Goal: Task Accomplishment & Management: Manage account settings

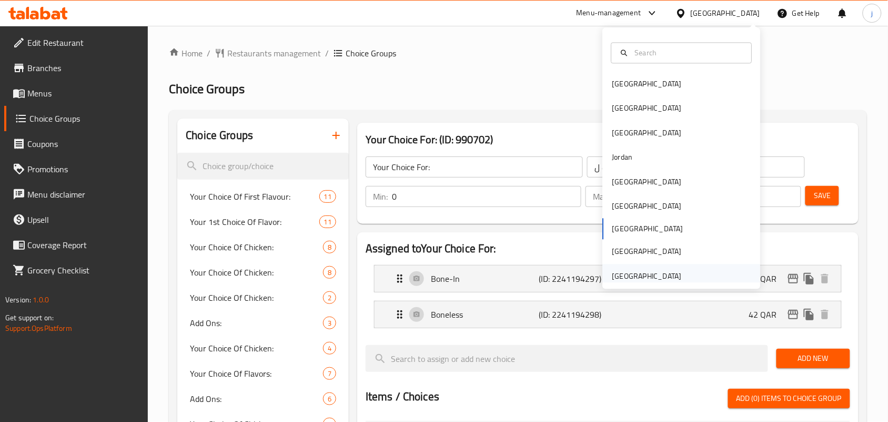
click at [654, 270] on div "[GEOGRAPHIC_DATA]" at bounding box center [647, 276] width 69 height 12
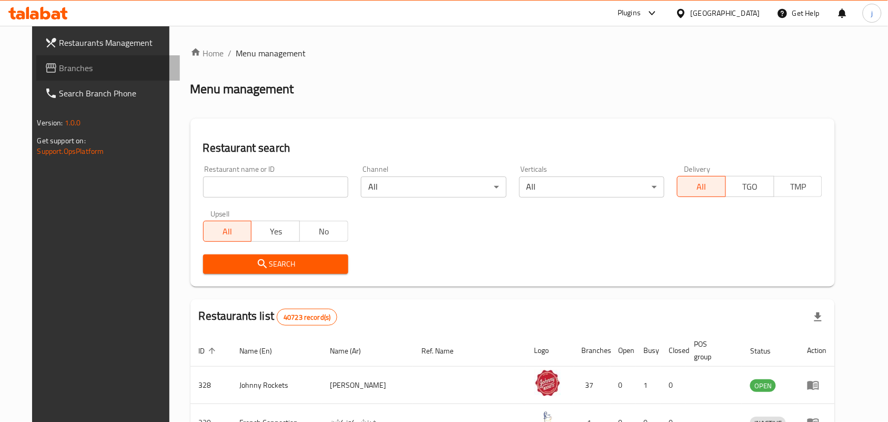
click at [62, 68] on span "Branches" at bounding box center [115, 68] width 113 height 13
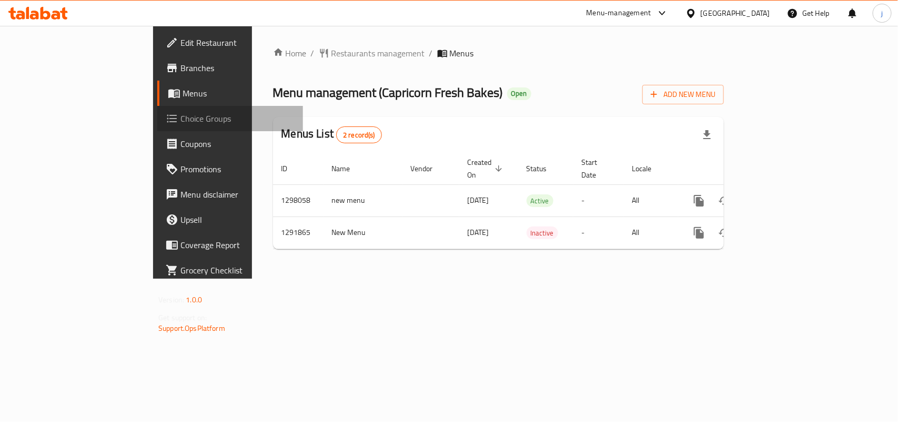
click at [180, 119] on span "Choice Groups" at bounding box center [237, 118] width 114 height 13
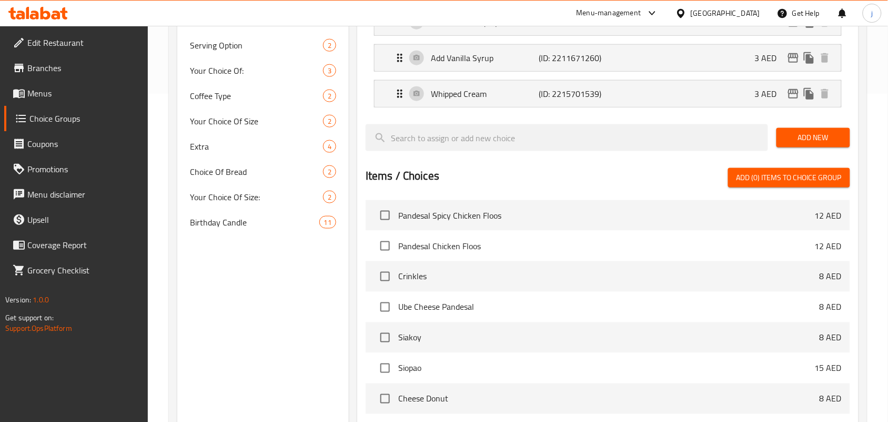
scroll to position [329, 0]
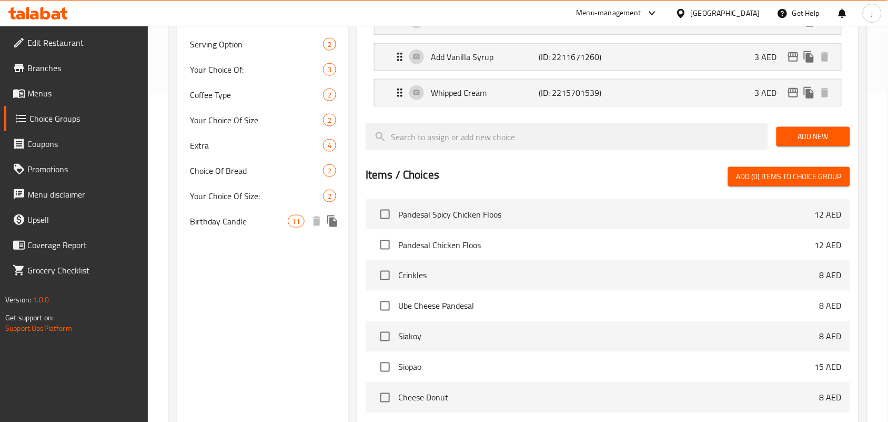
click at [262, 215] on span "Birthday Candle" at bounding box center [238, 221] width 97 height 13
type input "Birthday Candle"
type input "شمعة عيد ميلاد"
type input "1"
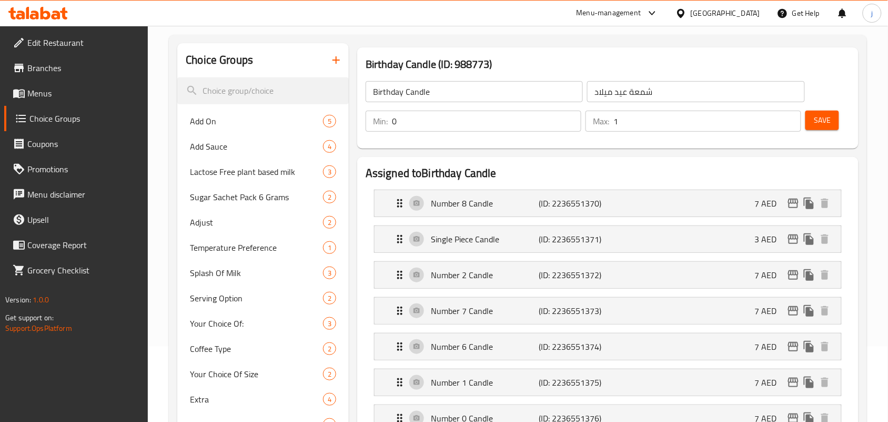
scroll to position [66, 0]
